Goal: Check status: Check status

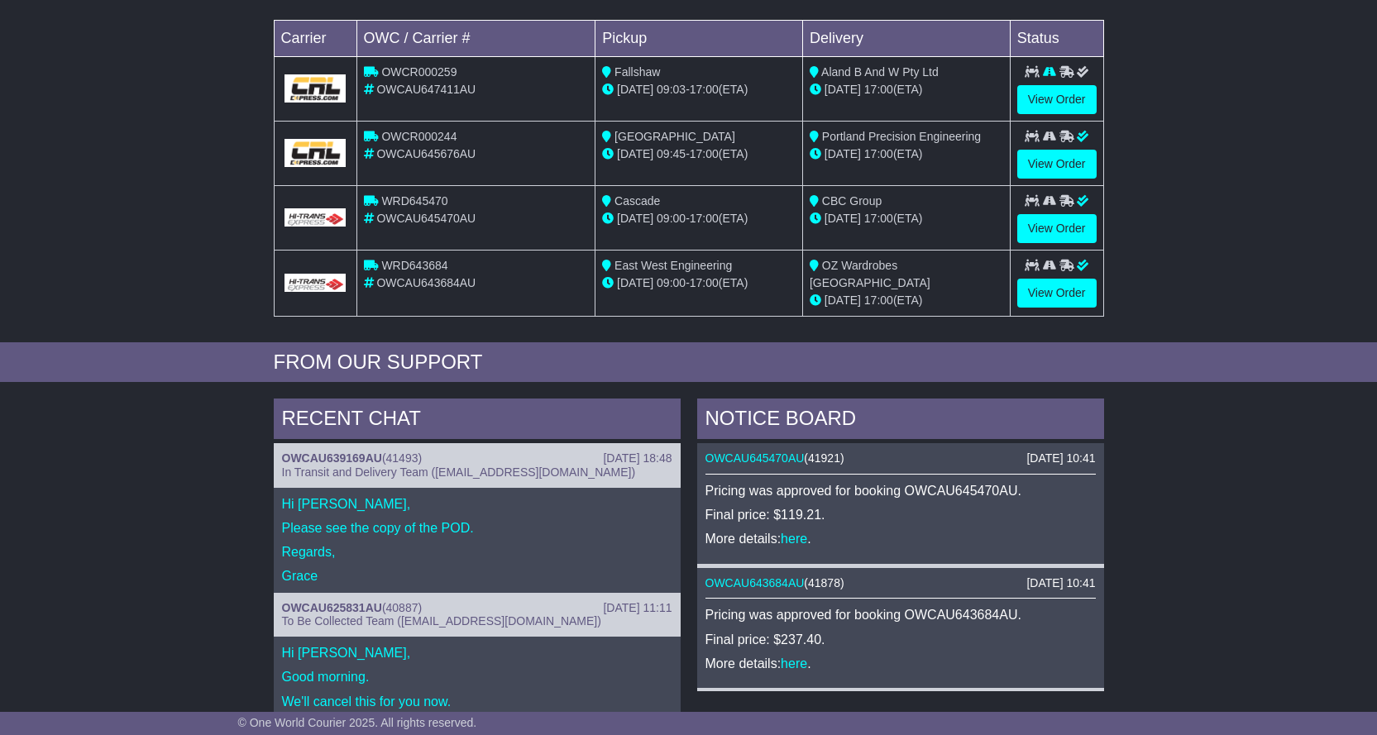
scroll to position [165, 0]
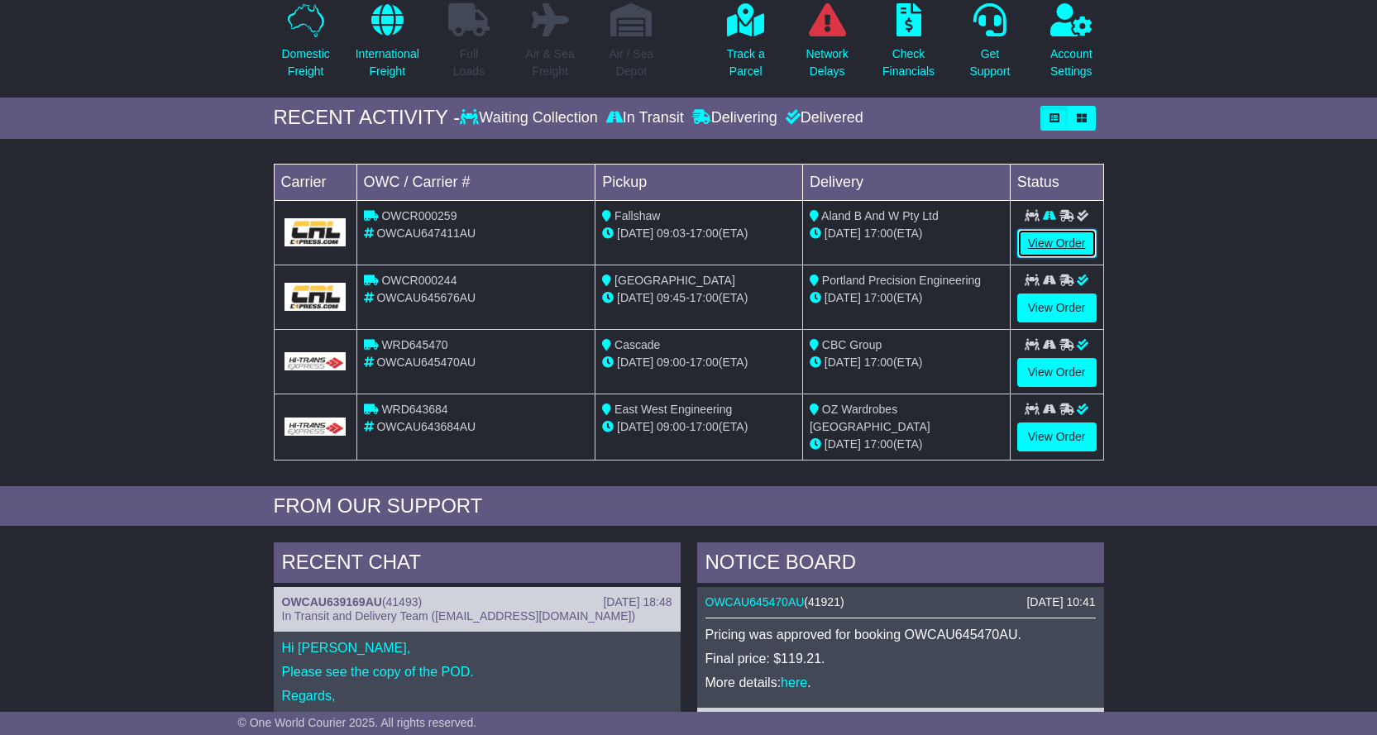
click at [1075, 243] on link "View Order" at bounding box center [1056, 243] width 79 height 29
